Goal: Task Accomplishment & Management: Manage account settings

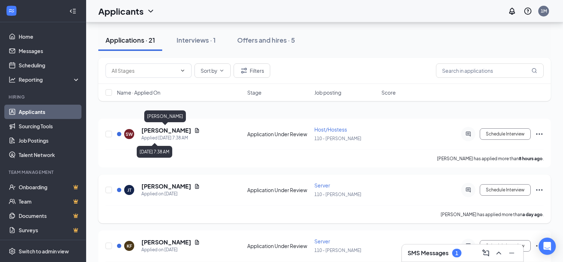
scroll to position [72, 0]
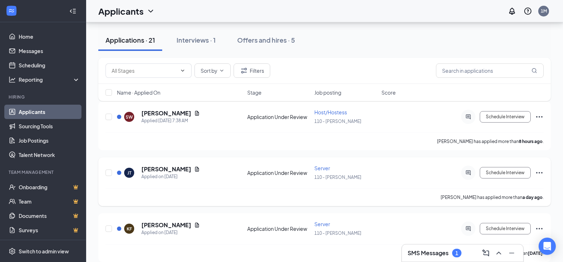
click at [320, 163] on div "JT Jacqueline Troxell Applied on Oct 14 Application Under Review Server 110 - A…" at bounding box center [324, 181] width 452 height 49
click at [323, 167] on span "Server" at bounding box center [322, 168] width 16 height 6
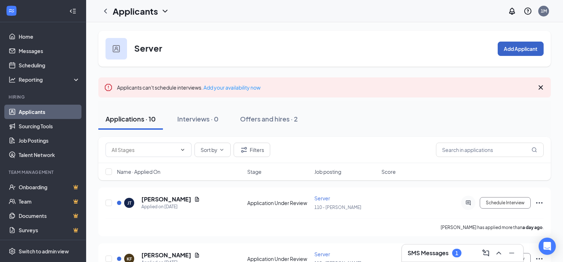
click at [499, 53] on button "Add Applicant" at bounding box center [521, 49] width 46 height 14
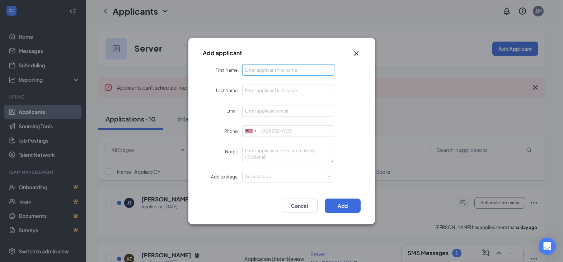
click at [313, 73] on input "First Name" at bounding box center [288, 69] width 92 height 11
type input "Abagail"
click at [281, 91] on input "Last Name" at bounding box center [288, 90] width 92 height 11
type input "Rose"
click at [283, 112] on input "Email" at bounding box center [288, 110] width 92 height 11
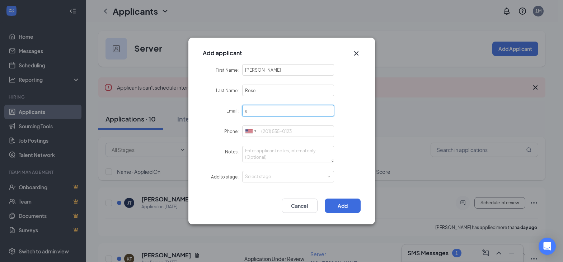
type input "abbyrosee67@gmail.com"
click at [308, 127] on input "Phone" at bounding box center [288, 131] width 92 height 11
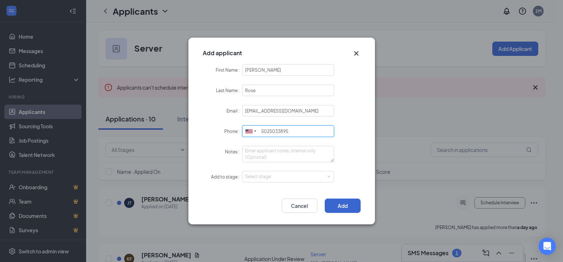
type input "5025033895"
click at [334, 204] on button "Add" at bounding box center [343, 206] width 36 height 14
click at [321, 180] on div "Select stage" at bounding box center [286, 177] width 83 height 7
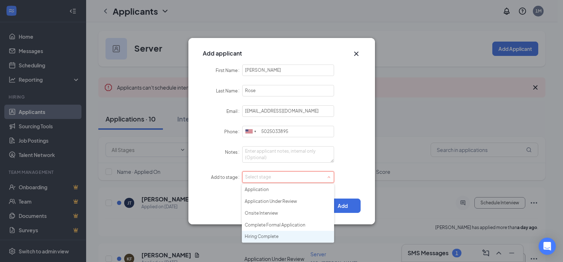
click at [275, 237] on li "Hiring Complete" at bounding box center [288, 237] width 92 height 12
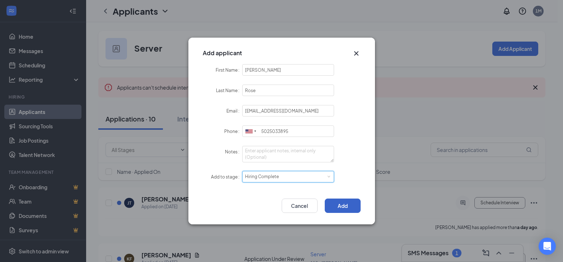
click at [332, 207] on button "Add" at bounding box center [343, 206] width 36 height 14
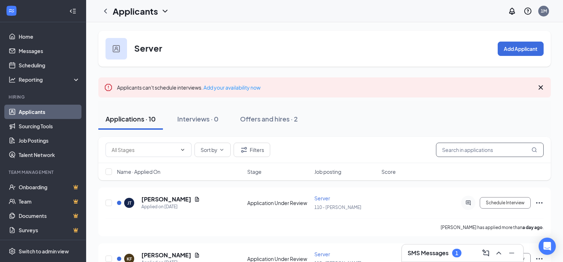
click at [477, 147] on input "text" at bounding box center [490, 150] width 108 height 14
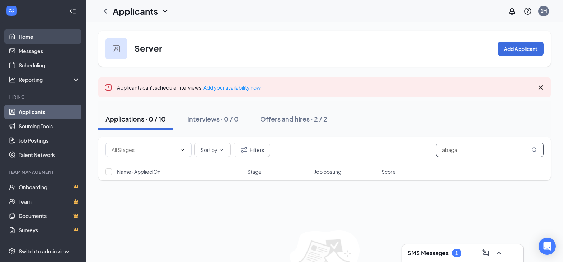
type input "abagai"
click at [27, 39] on link "Home" at bounding box center [49, 36] width 61 height 14
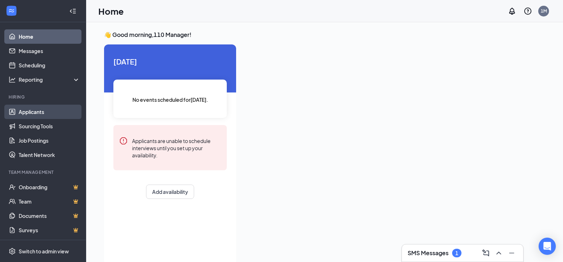
click at [57, 109] on link "Applicants" at bounding box center [49, 112] width 61 height 14
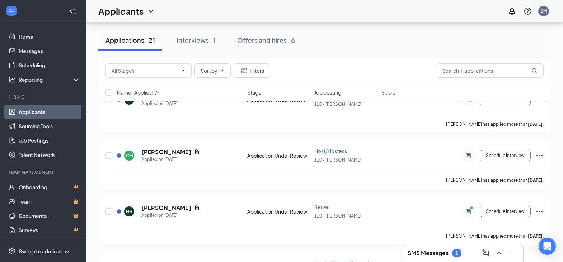
scroll to position [709, 0]
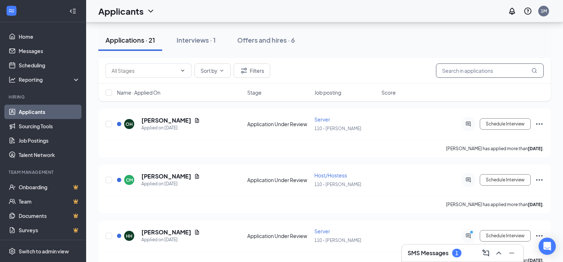
click at [453, 69] on input "text" at bounding box center [490, 70] width 108 height 14
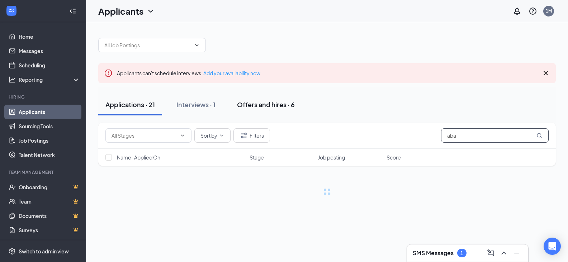
type input "aba"
click at [270, 102] on div "Offers and hires · 6" at bounding box center [266, 104] width 58 height 9
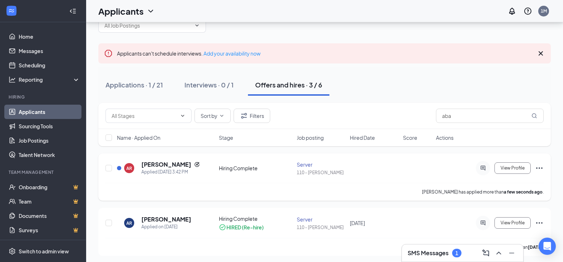
scroll to position [36, 0]
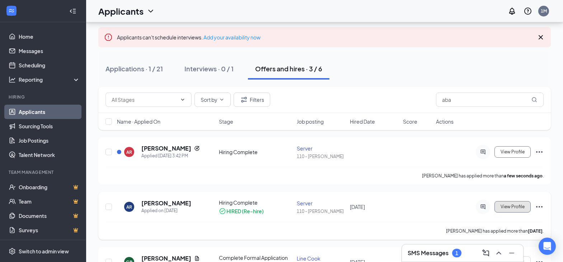
click at [512, 209] on button "View Profile" at bounding box center [512, 206] width 36 height 11
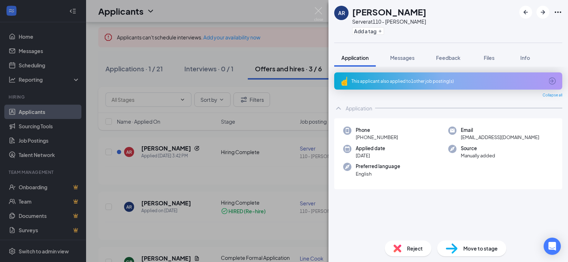
click at [288, 108] on div "AR Abagail Rose Server at 110 - Applebee's Add a tag Application Messages Feedb…" at bounding box center [284, 131] width 568 height 262
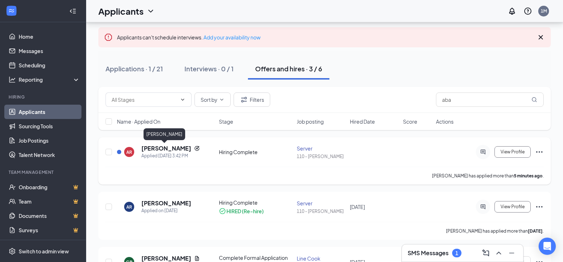
click at [158, 148] on h5 "[PERSON_NAME]" at bounding box center [166, 149] width 50 height 8
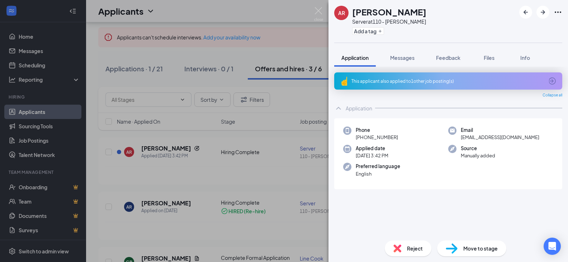
click at [470, 248] on span "Move to stage" at bounding box center [480, 249] width 34 height 8
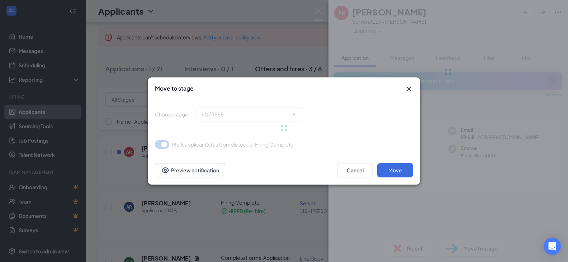
type input "Hiring Complete (current stage)"
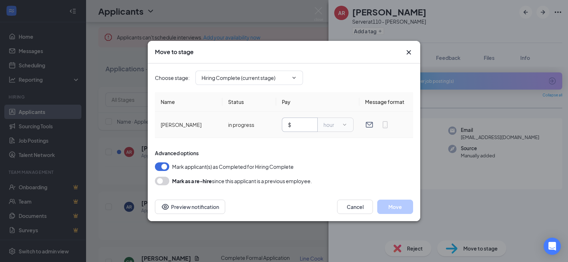
click at [304, 127] on input "text" at bounding box center [302, 125] width 19 height 8
type input "2.13"
click at [396, 208] on button "Move" at bounding box center [395, 207] width 36 height 14
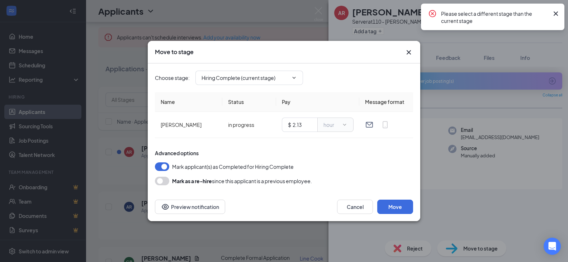
click at [394, 180] on div "Mark as a re-hire since this applicant is a previous employee." at bounding box center [284, 181] width 258 height 9
click at [557, 13] on icon "Cross" at bounding box center [556, 13] width 4 height 4
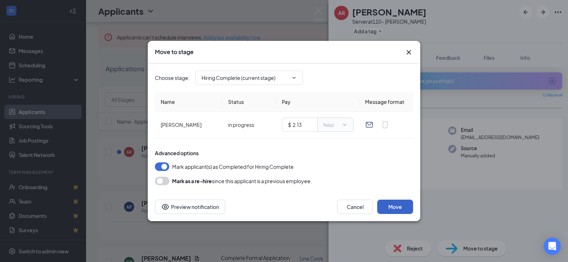
drag, startPoint x: 391, startPoint y: 201, endPoint x: 388, endPoint y: 204, distance: 4.1
click at [390, 202] on button "Move" at bounding box center [395, 207] width 36 height 14
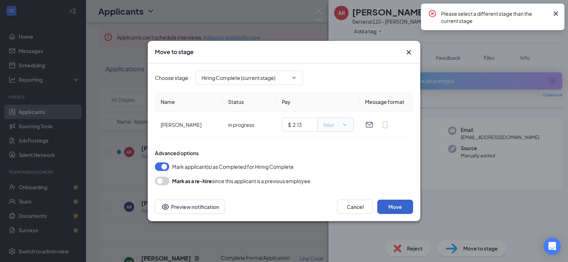
click at [388, 204] on button "Move" at bounding box center [395, 207] width 36 height 14
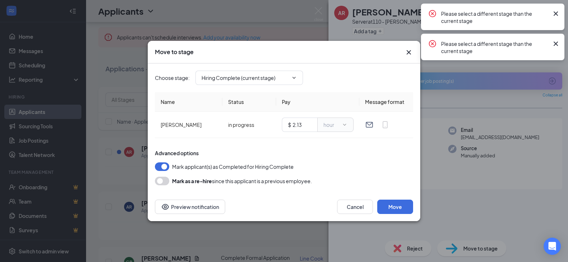
click at [557, 14] on icon "Cross" at bounding box center [556, 13] width 9 height 9
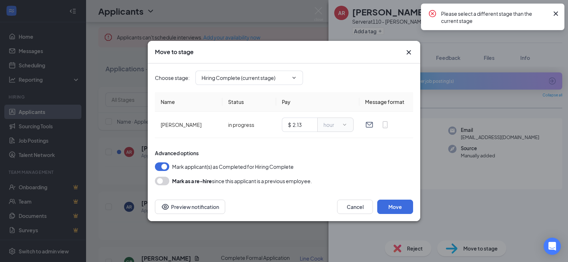
click at [407, 53] on icon "Cross" at bounding box center [409, 52] width 9 height 9
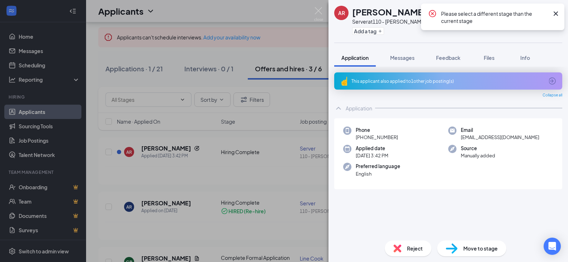
click at [459, 247] on div "Move to stage" at bounding box center [471, 249] width 69 height 16
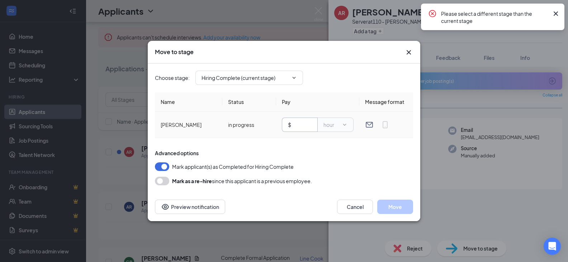
click at [299, 121] on input "text" at bounding box center [302, 125] width 19 height 8
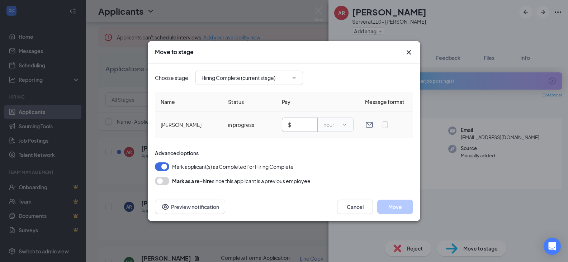
type input "2.13"
click at [399, 207] on button "Move" at bounding box center [395, 207] width 36 height 14
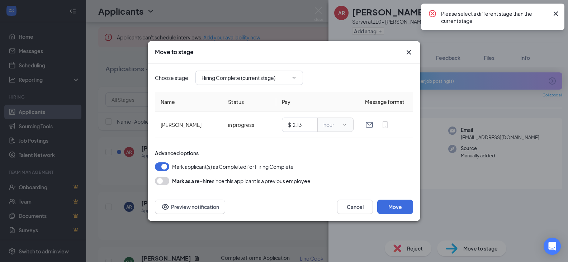
click at [333, 155] on div "Advanced options" at bounding box center [284, 153] width 258 height 7
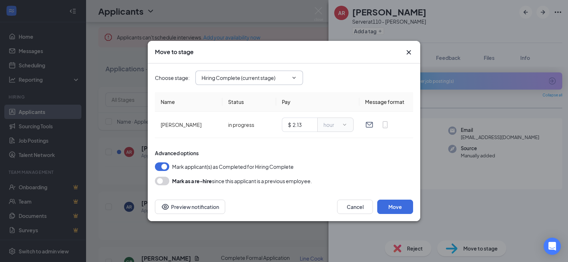
click at [245, 84] on span "Hiring Complete (current stage)" at bounding box center [249, 78] width 108 height 14
click at [294, 80] on icon "ChevronDown" at bounding box center [294, 78] width 6 height 6
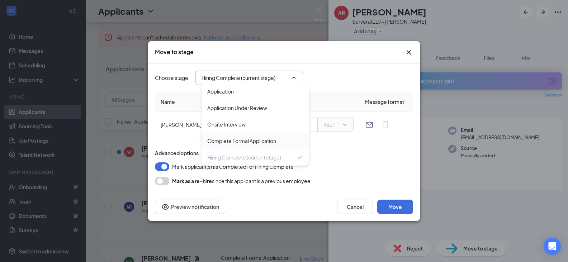
click at [250, 140] on div "Complete Formal Application" at bounding box center [241, 141] width 69 height 8
type input "Complete Formal Application"
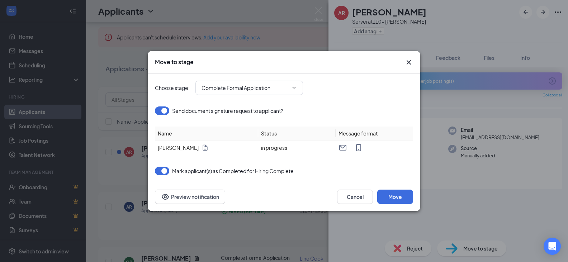
click at [294, 88] on icon "ChevronDown" at bounding box center [294, 88] width 6 height 6
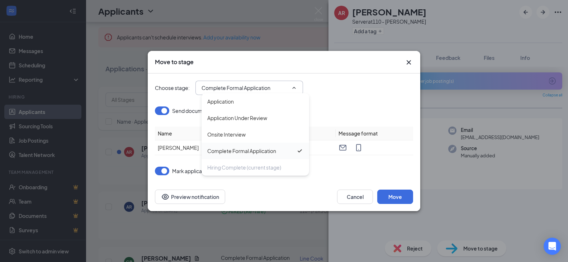
click at [238, 154] on div "Complete Formal Application" at bounding box center [241, 151] width 69 height 8
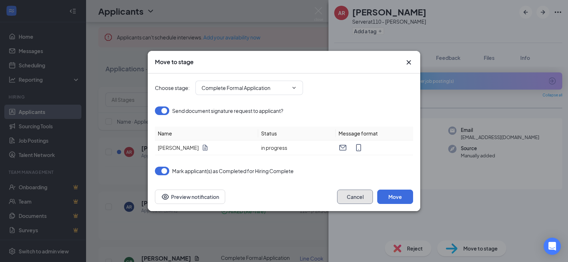
click at [358, 196] on button "Cancel" at bounding box center [355, 197] width 36 height 14
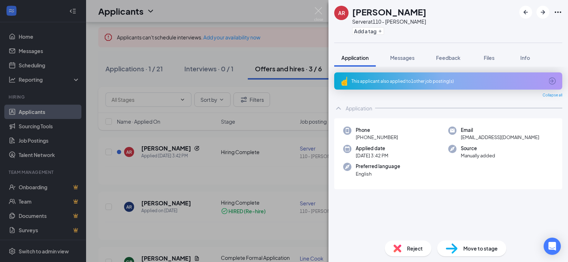
click at [472, 250] on span "Move to stage" at bounding box center [480, 249] width 34 height 8
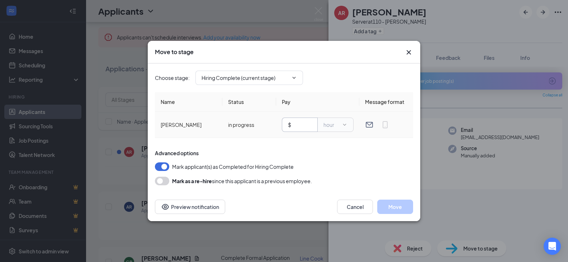
click at [302, 127] on input "text" at bounding box center [302, 125] width 19 height 8
type input "2.13"
click at [390, 211] on button "Move" at bounding box center [395, 207] width 36 height 14
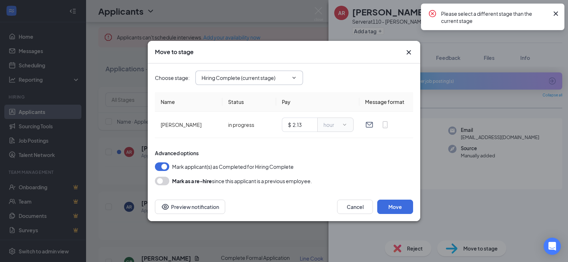
click at [293, 76] on icon "ChevronDown" at bounding box center [294, 78] width 6 height 6
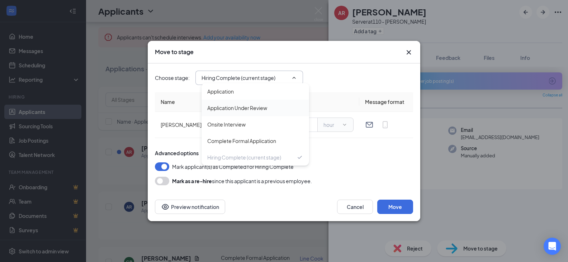
click at [250, 109] on div "Application Under Review" at bounding box center [237, 108] width 60 height 8
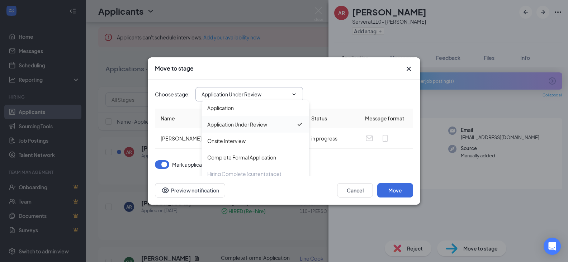
type input "Application Under Review"
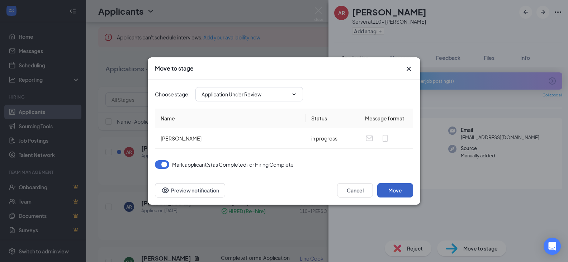
click at [390, 188] on button "Move" at bounding box center [395, 190] width 36 height 14
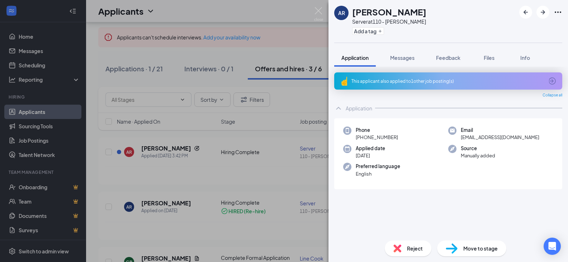
click at [479, 249] on span "Move to stage" at bounding box center [480, 249] width 34 height 8
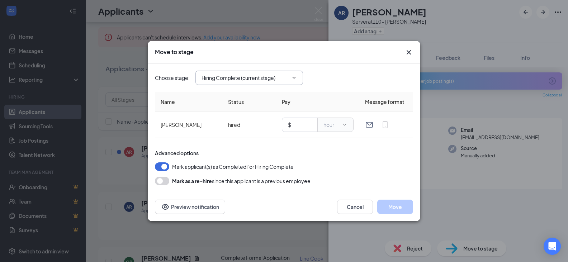
click at [295, 83] on span "Hiring Complete (current stage)" at bounding box center [249, 78] width 108 height 14
click at [131, 164] on div "Move to stage Choose stage : Hiring Complete (current stage) Name Status Pay Me…" at bounding box center [284, 131] width 568 height 262
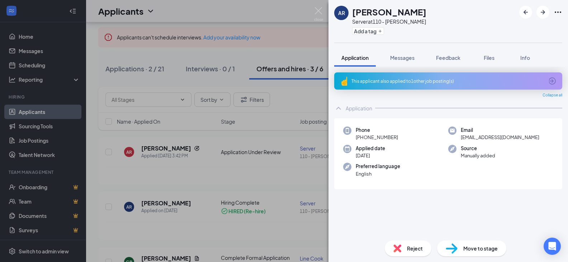
click at [100, 174] on div "AR Abagail Rose Server at 110 - Applebee's Add a tag Application Messages Feedb…" at bounding box center [284, 131] width 568 height 262
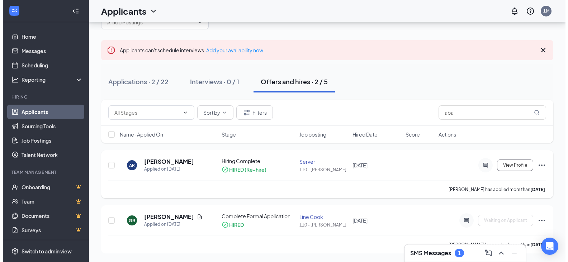
scroll to position [23, 0]
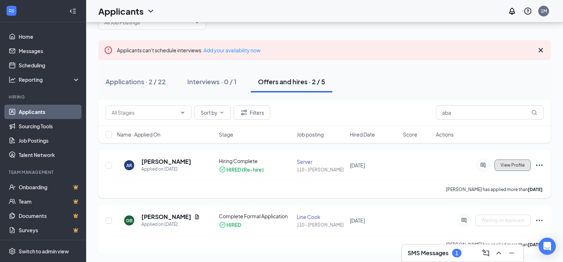
click at [502, 170] on button "View Profile" at bounding box center [512, 165] width 36 height 11
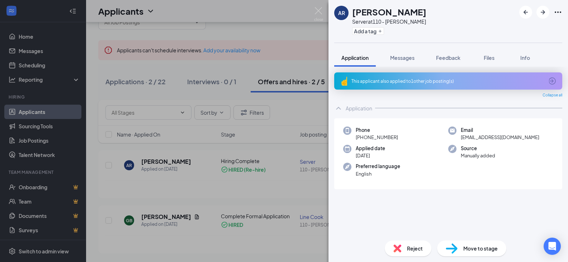
click at [471, 245] on span "Move to stage" at bounding box center [480, 249] width 34 height 8
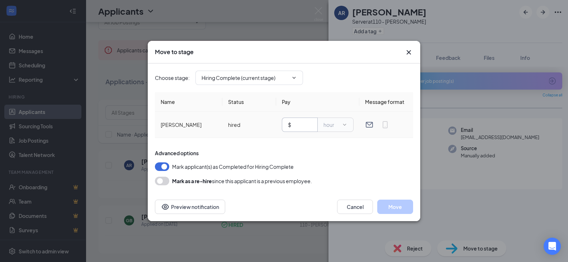
click at [305, 127] on input "text" at bounding box center [302, 125] width 19 height 8
type input "2.13"
click at [396, 213] on button "Move" at bounding box center [395, 207] width 36 height 14
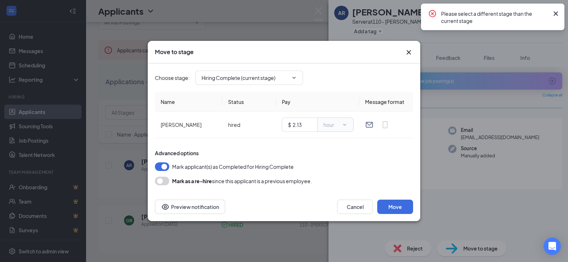
click at [358, 170] on div "Mark applicant(s) as Completed for Hiring Complete" at bounding box center [284, 166] width 258 height 9
click at [290, 76] on span at bounding box center [293, 78] width 7 height 6
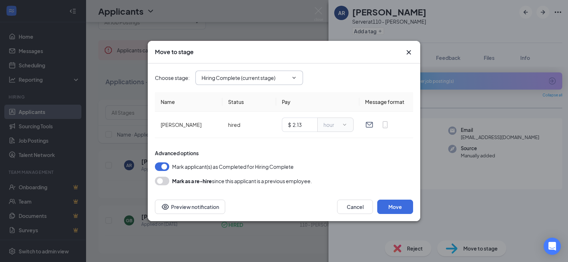
click at [294, 78] on icon "ChevronDown" at bounding box center [294, 78] width 6 height 6
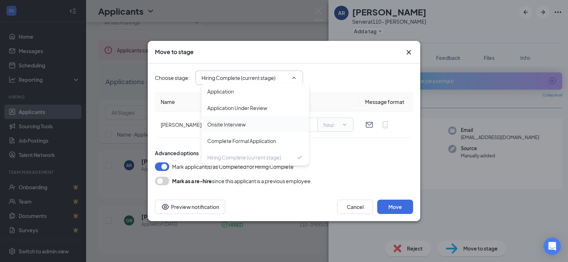
click at [226, 125] on div "Onsite Interview" at bounding box center [226, 125] width 38 height 8
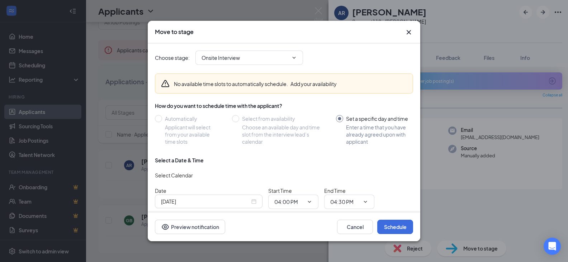
click at [296, 59] on icon "ChevronDown" at bounding box center [294, 58] width 6 height 6
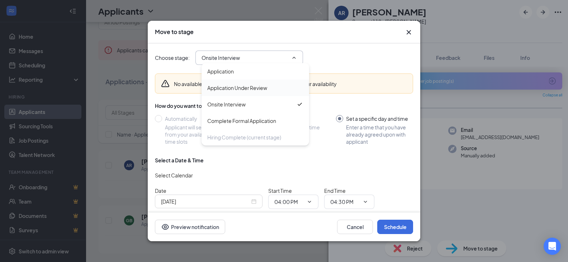
click at [260, 91] on div "Application Under Review" at bounding box center [237, 88] width 60 height 8
type input "Application Under Review"
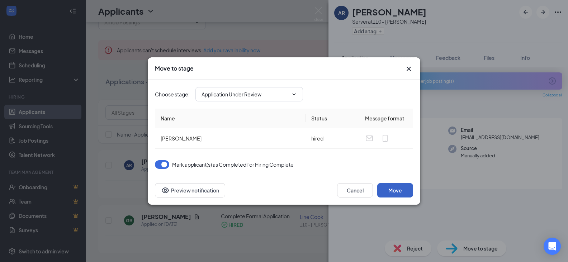
click at [390, 191] on button "Move" at bounding box center [395, 190] width 36 height 14
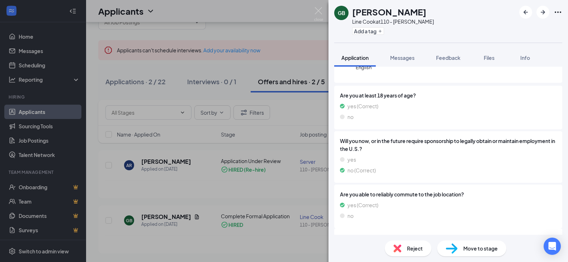
scroll to position [140, 0]
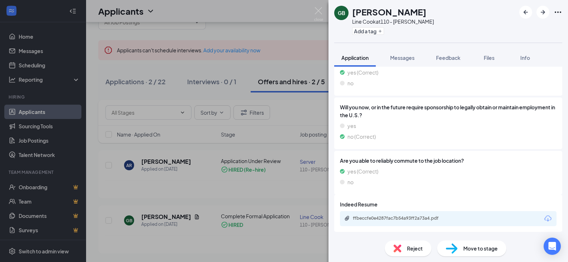
click at [465, 246] on span "Move to stage" at bounding box center [480, 249] width 34 height 8
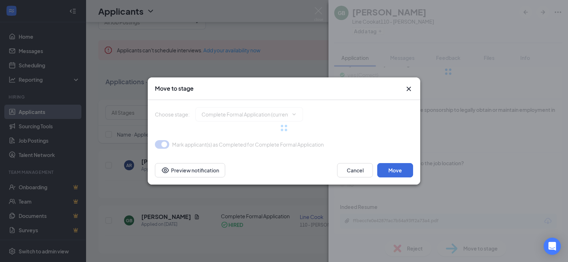
type input "Hiring Complete (final stage)"
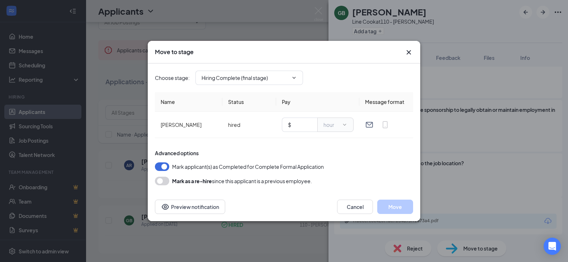
click at [407, 50] on icon "Cross" at bounding box center [409, 52] width 9 height 9
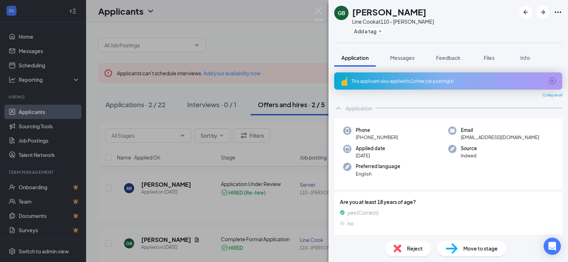
click at [248, 177] on div "GB [PERSON_NAME] Line Cook at 110 - [PERSON_NAME] Add a tag Application Message…" at bounding box center [284, 131] width 568 height 262
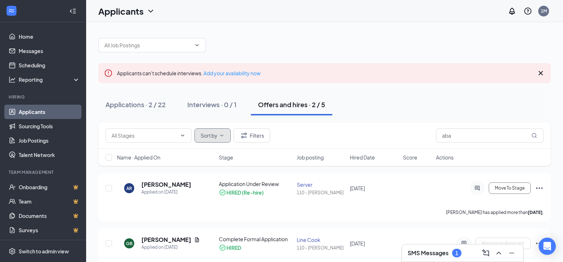
click at [206, 137] on span "Sort by" at bounding box center [209, 135] width 17 height 5
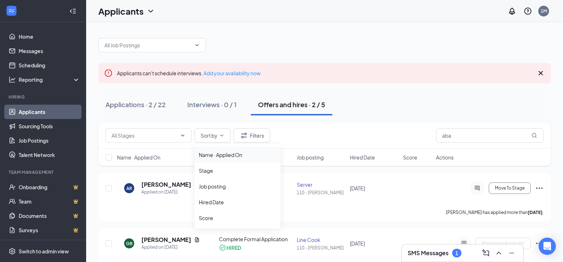
click at [215, 154] on div "Name · Applied On" at bounding box center [237, 154] width 77 height 7
click at [31, 113] on link "Applicants" at bounding box center [49, 112] width 61 height 14
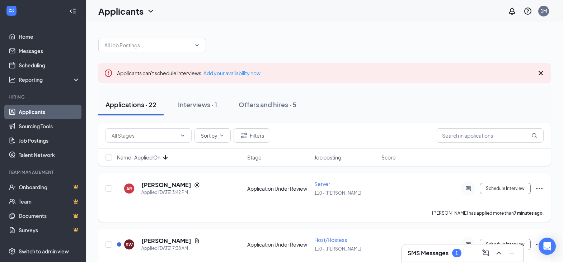
click at [371, 184] on div "Server" at bounding box center [345, 183] width 63 height 7
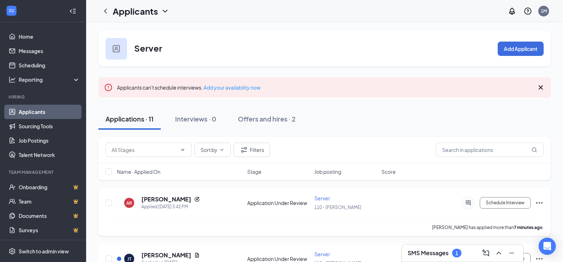
click at [542, 203] on icon "Ellipses" at bounding box center [539, 202] width 6 height 1
click at [493, 218] on p "[PERSON_NAME] as hired" at bounding box center [507, 218] width 62 height 7
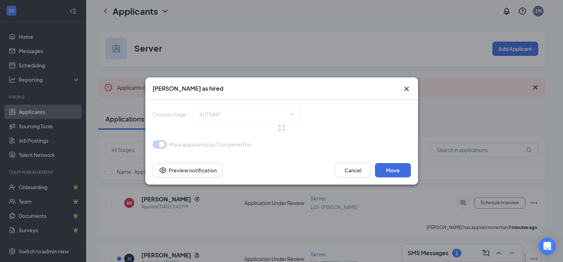
type input "Hiring Complete (final stage)"
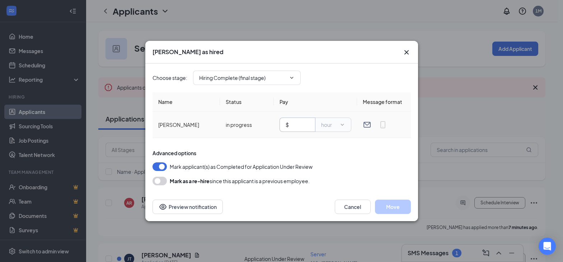
click at [305, 129] on span "$" at bounding box center [297, 125] width 36 height 14
type input "2.13"
click at [386, 203] on button "Move" at bounding box center [393, 207] width 36 height 14
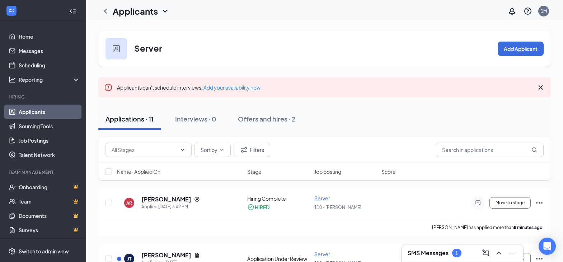
click at [338, 109] on div "Applications · 11 Interviews · 0 Offers and hires · 2" at bounding box center [324, 119] width 452 height 22
